Goal: Task Accomplishment & Management: Manage account settings

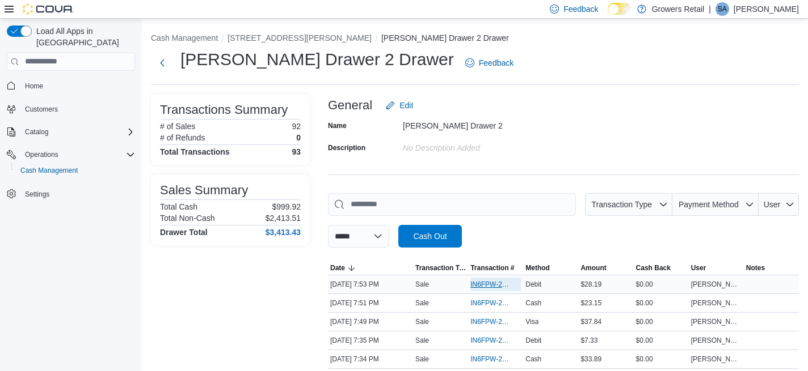
click at [489, 280] on span "IN6FPW-2030081" at bounding box center [489, 284] width 39 height 9
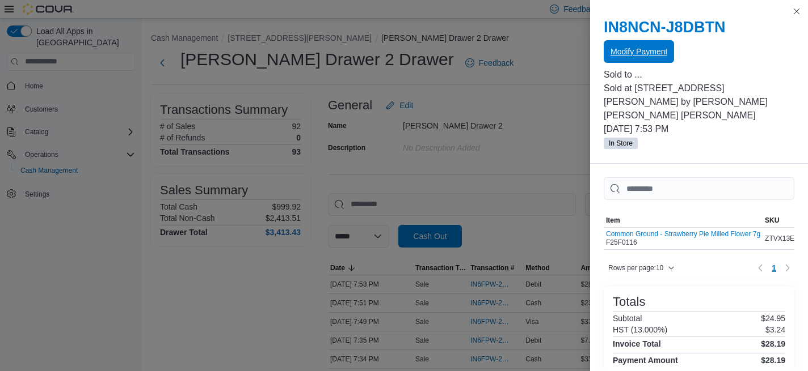
click at [649, 50] on span "Modify Payment" at bounding box center [638, 51] width 57 height 11
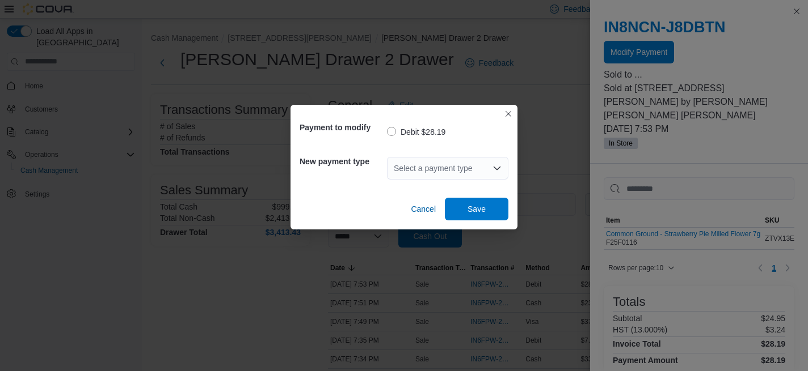
click at [431, 168] on div "Select a payment type" at bounding box center [447, 168] width 121 height 23
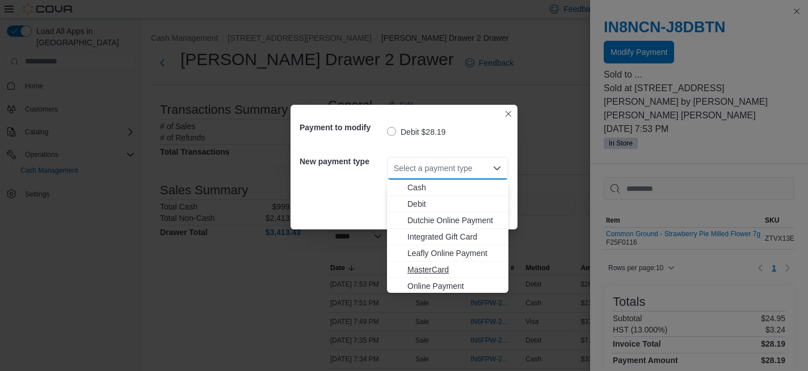
click at [436, 264] on button "MasterCard" at bounding box center [447, 270] width 121 height 16
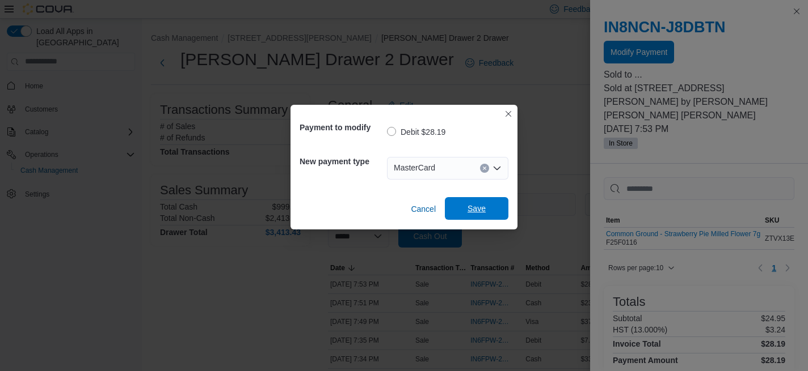
click at [485, 209] on span "Save" at bounding box center [476, 208] width 18 height 11
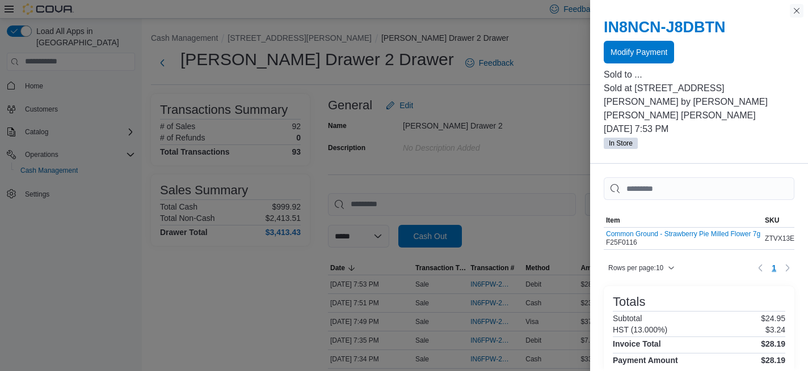
click at [796, 13] on button "Close this dialog" at bounding box center [796, 11] width 14 height 14
